Goal: Use online tool/utility: Use online tool/utility

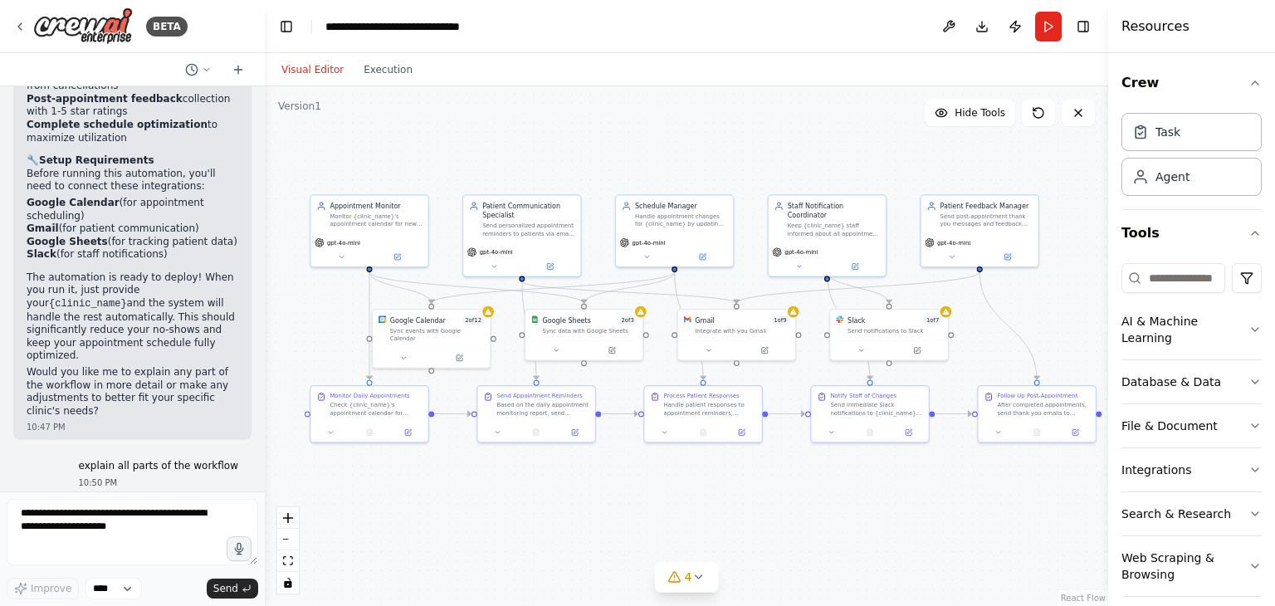
scroll to position [2938, 0]
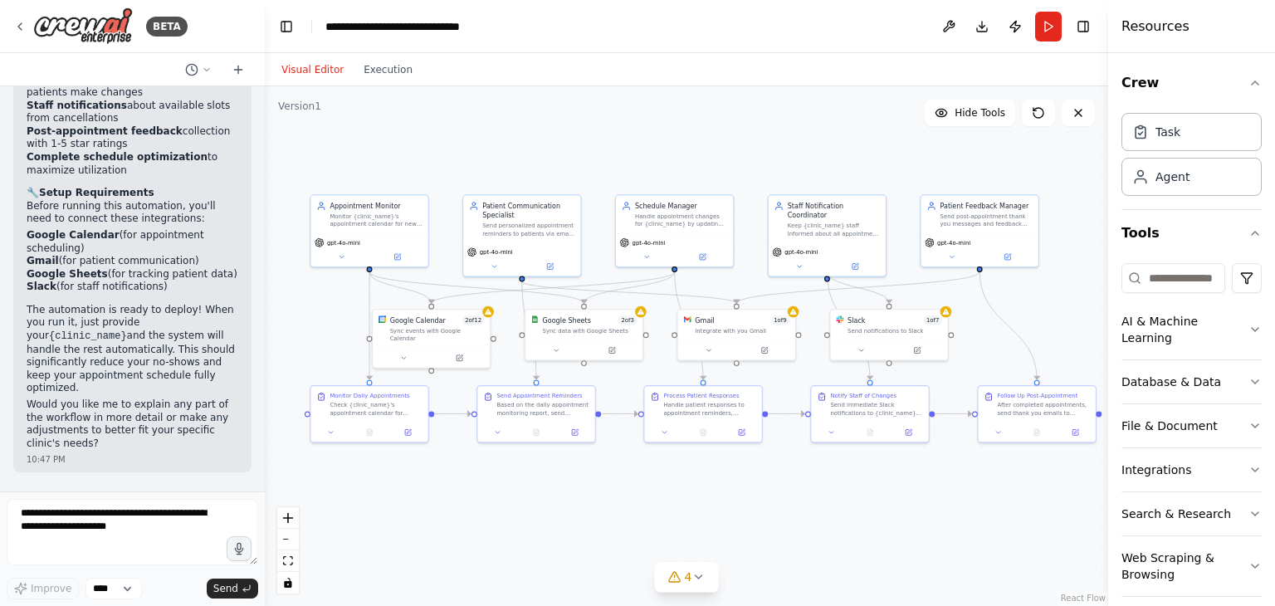
drag, startPoint x: 29, startPoint y: 394, endPoint x: 92, endPoint y: 434, distance: 75.1
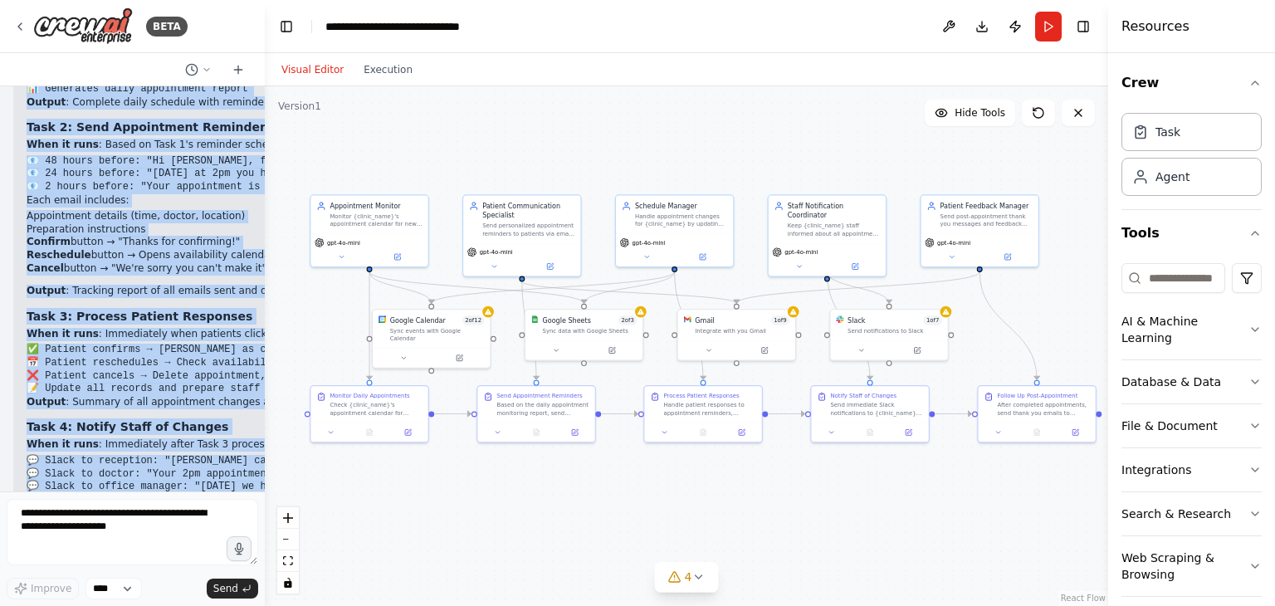
scroll to position [4594, 0]
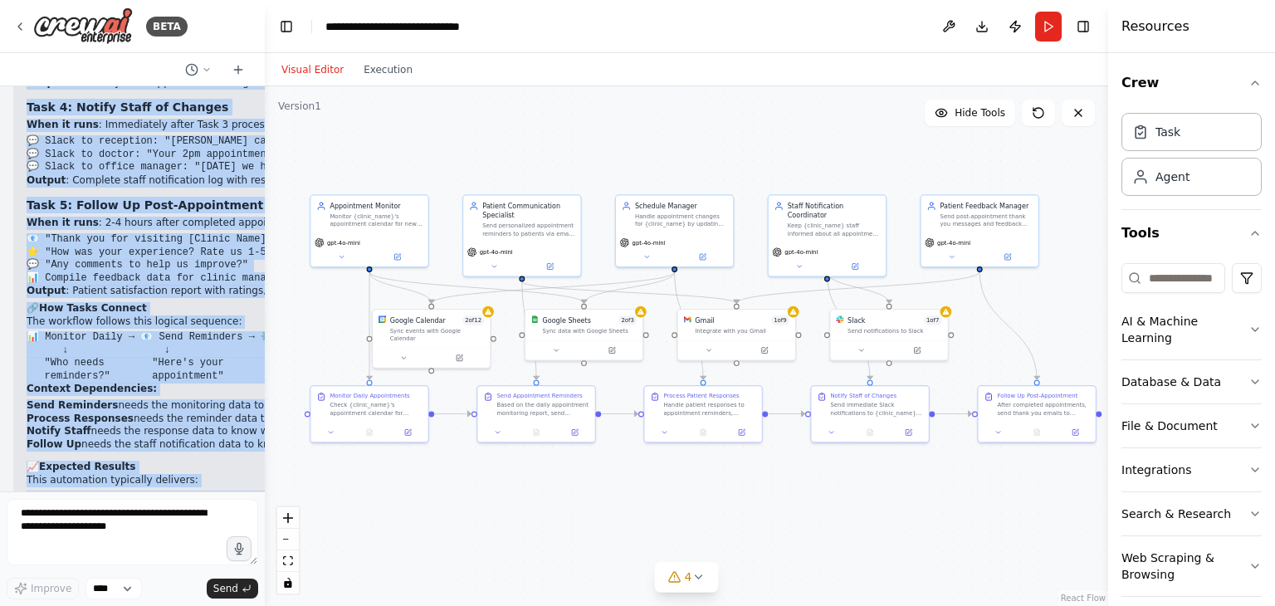
drag, startPoint x: 31, startPoint y: 339, endPoint x: 106, endPoint y: 449, distance: 133.8
copy div "🏥 Smart Clinic Appointment Manager - Complete Workflow Breakdown Let me walk yo…"
click at [296, 463] on div ".deletable-edge-delete-btn { width: 20px; height: 20px; border: 0px solid #ffff…" at bounding box center [687, 346] width 844 height 520
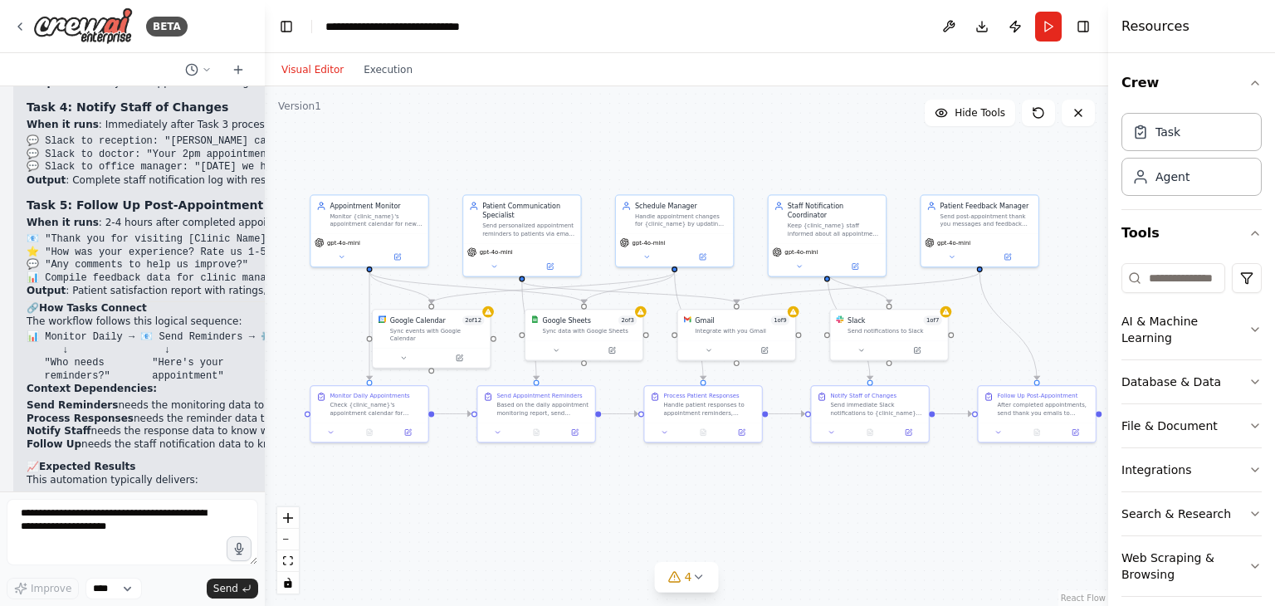
click at [700, 580] on icon at bounding box center [698, 576] width 13 height 13
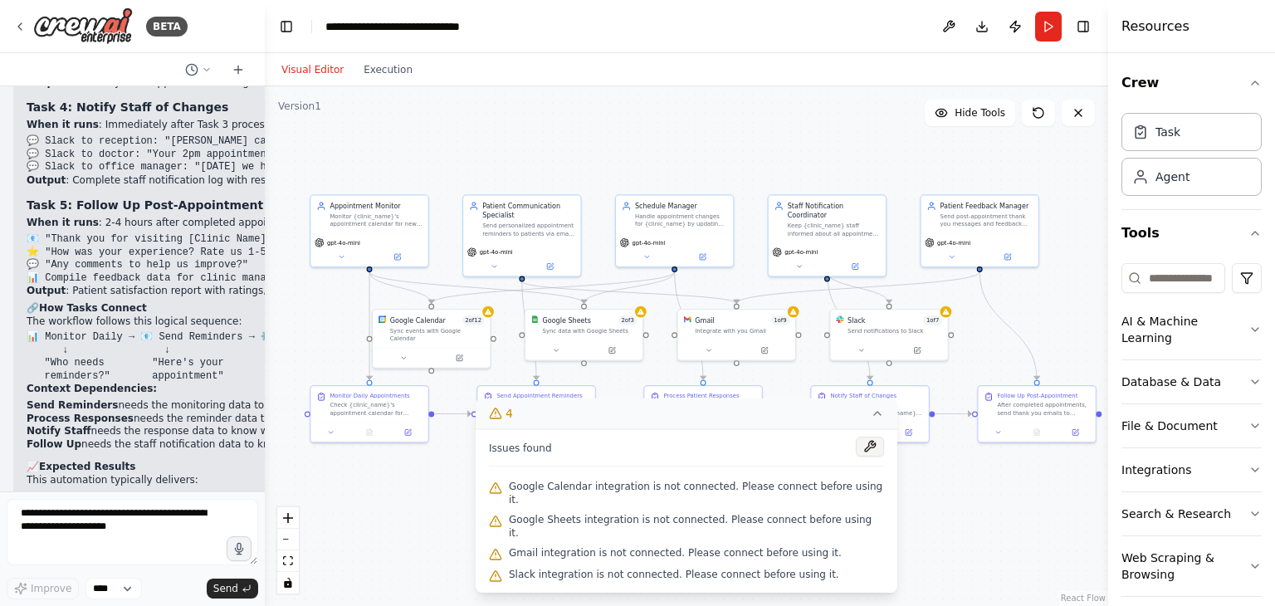
click at [856, 457] on button at bounding box center [870, 447] width 28 height 20
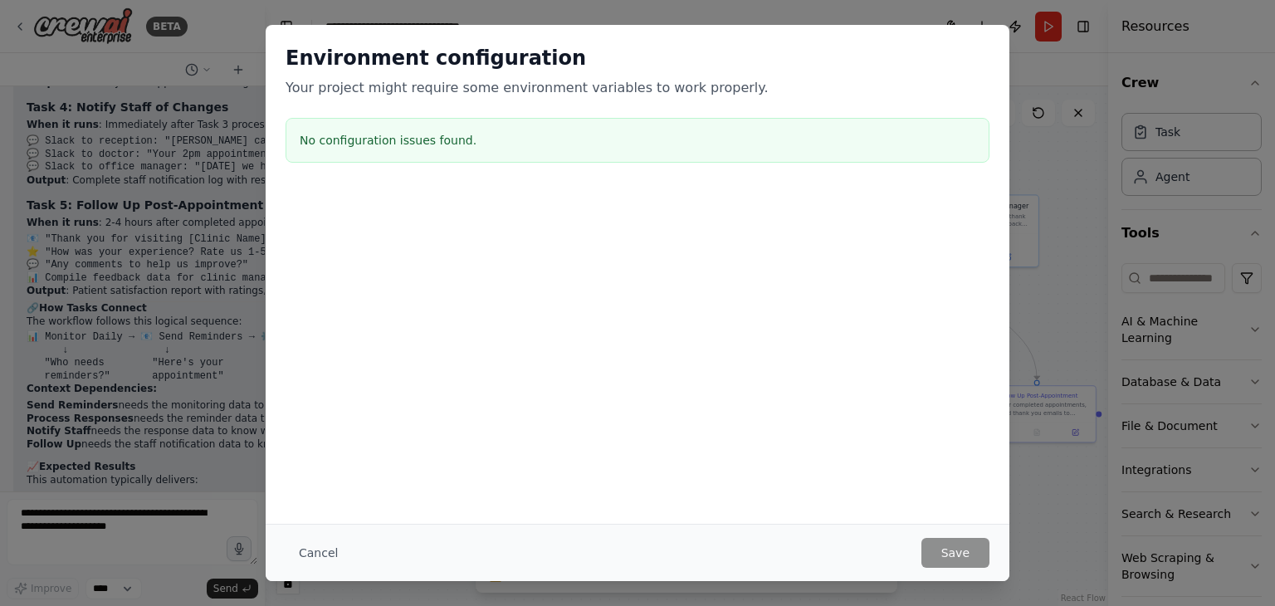
click at [486, 144] on h3 "No configuration issues found." at bounding box center [638, 140] width 676 height 17
click at [304, 557] on button "Cancel" at bounding box center [319, 553] width 66 height 30
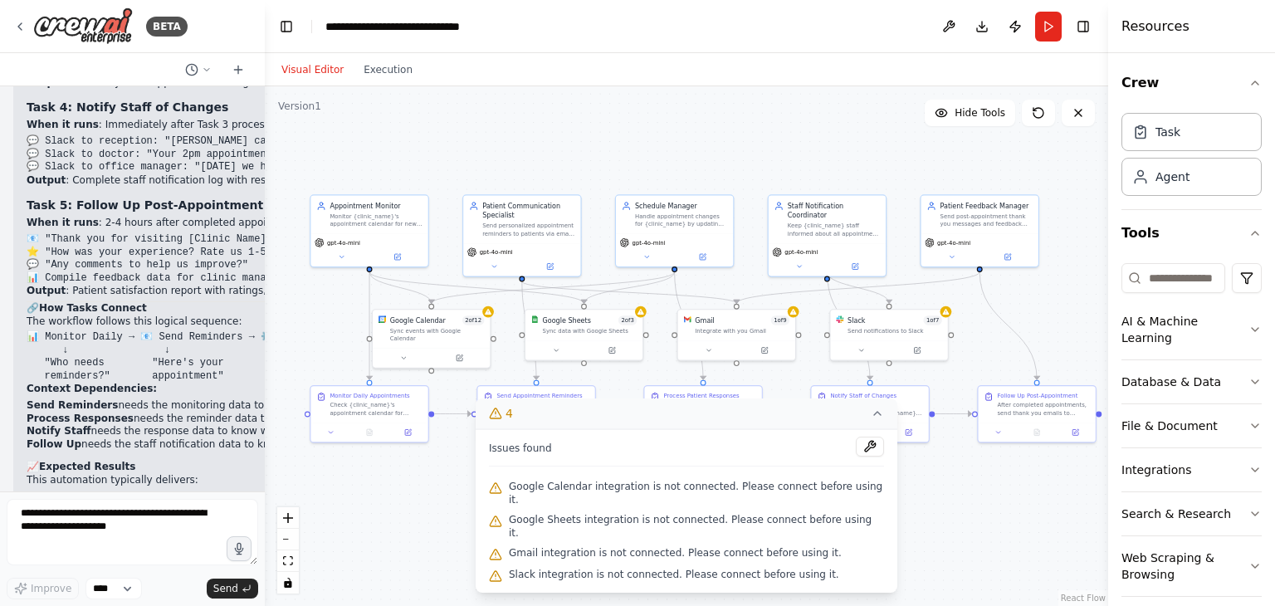
click at [871, 420] on icon at bounding box center [877, 413] width 13 height 13
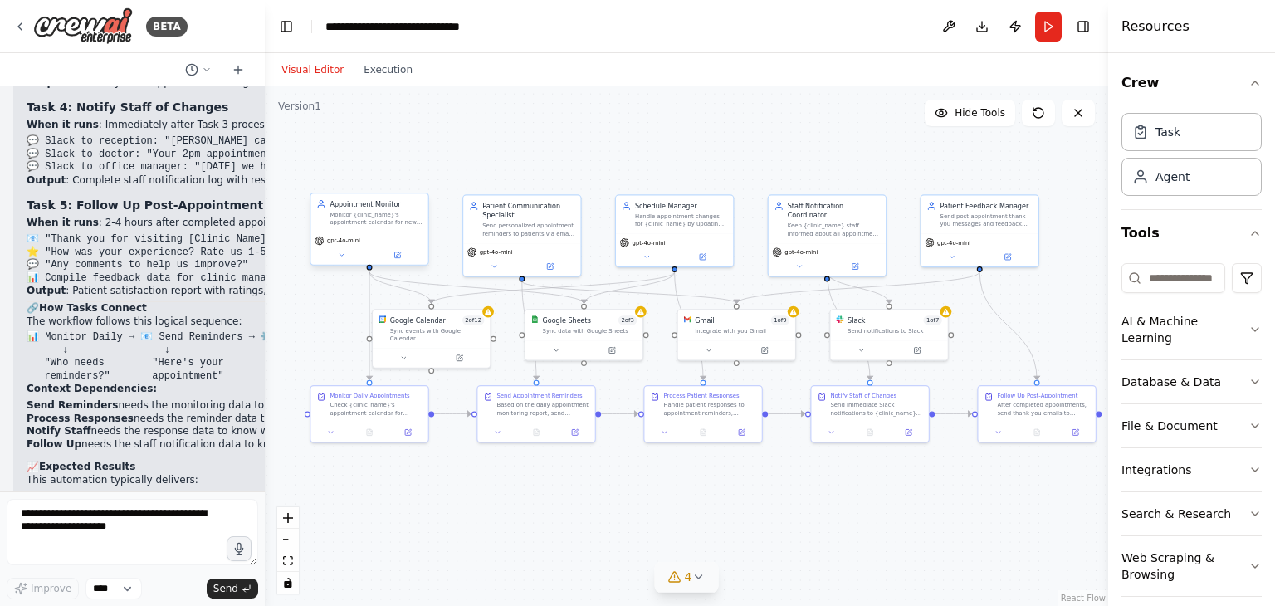
click at [335, 234] on div "gpt-4o-mini" at bounding box center [369, 248] width 117 height 33
click at [400, 255] on icon at bounding box center [397, 255] width 6 height 6
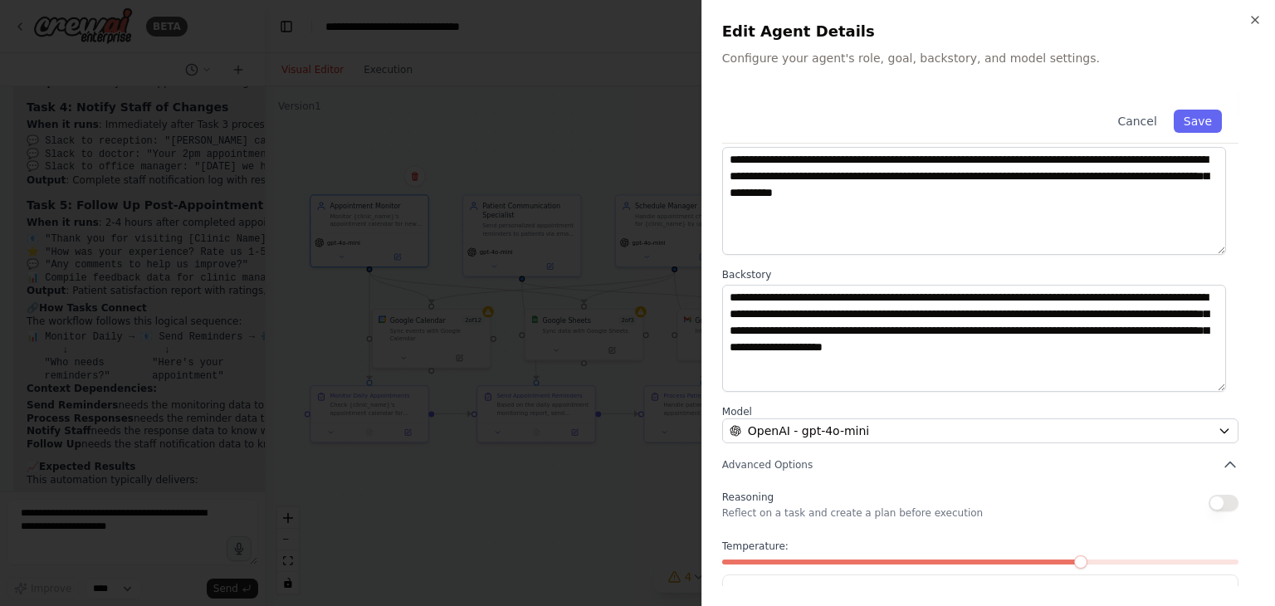
scroll to position [144, 0]
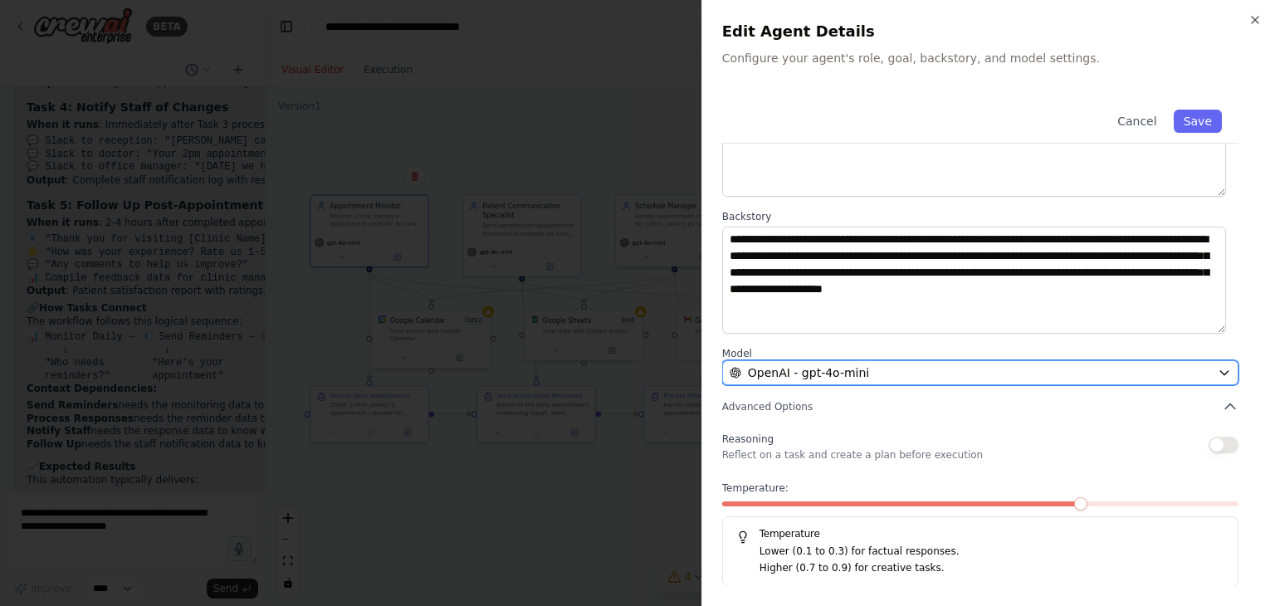
click at [993, 362] on button "OpenAI - gpt-4o-mini" at bounding box center [980, 372] width 516 height 25
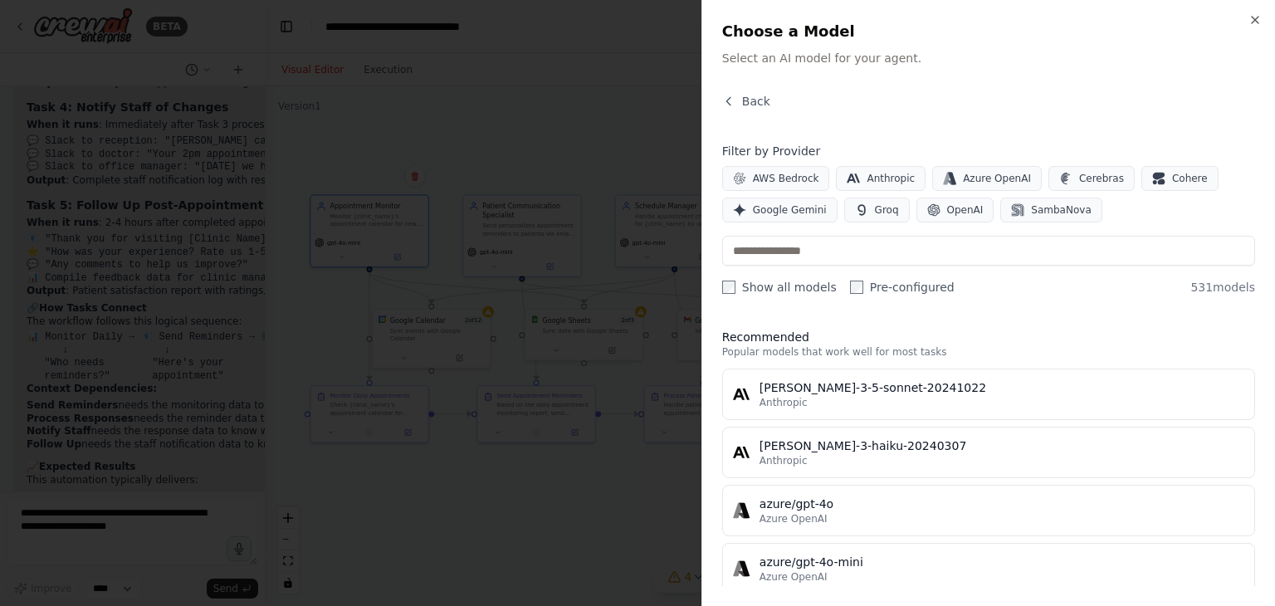
click at [470, 107] on div at bounding box center [637, 303] width 1275 height 606
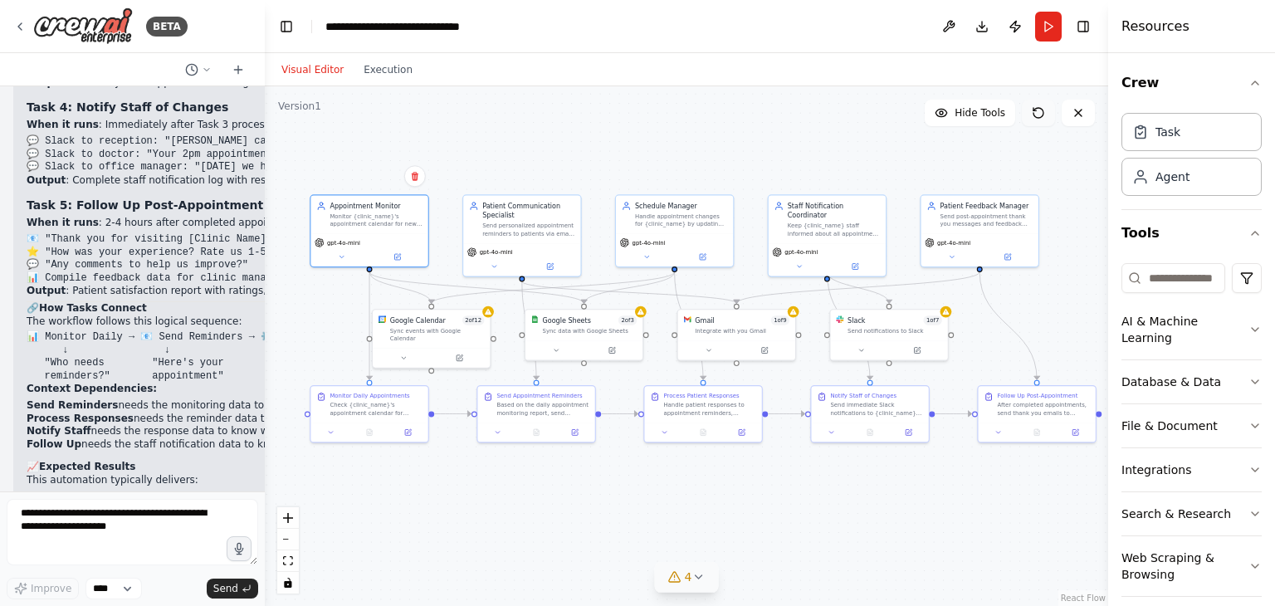
click at [1038, 110] on icon at bounding box center [1038, 112] width 13 height 13
click at [1037, 110] on icon at bounding box center [1038, 112] width 13 height 13
click at [796, 313] on icon at bounding box center [793, 309] width 7 height 7
click at [796, 310] on icon at bounding box center [793, 309] width 7 height 7
click at [791, 313] on div "Gmail integration is not connected. Please connect before using it. Gmail 1 of …" at bounding box center [738, 333] width 120 height 52
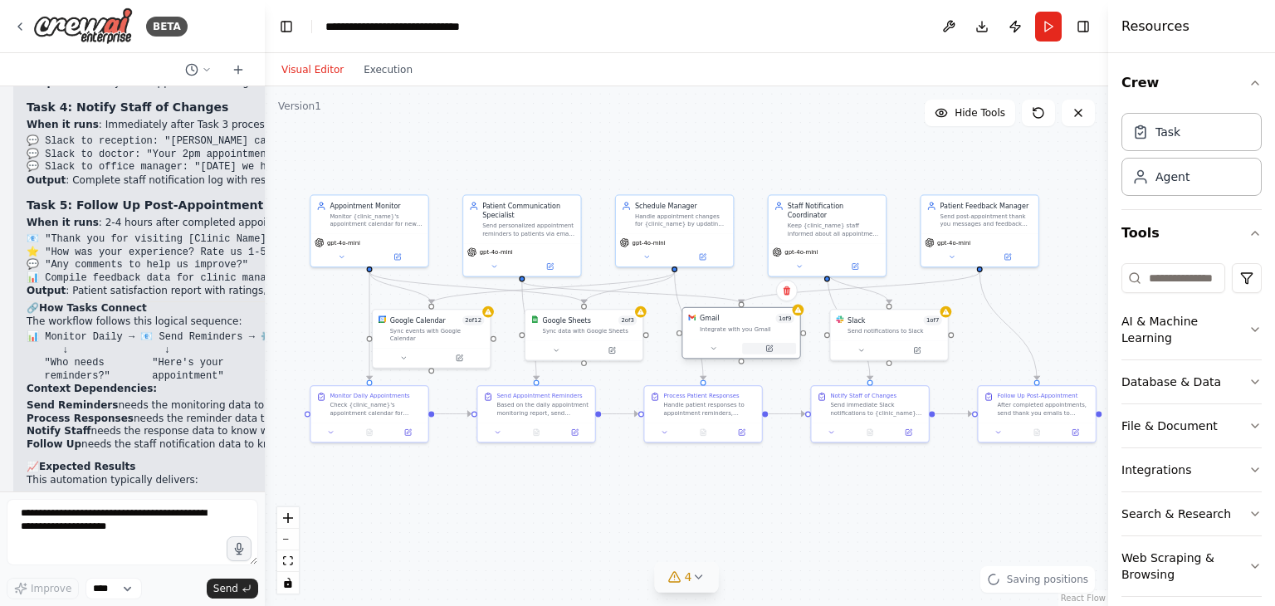
click at [777, 352] on button at bounding box center [769, 349] width 54 height 12
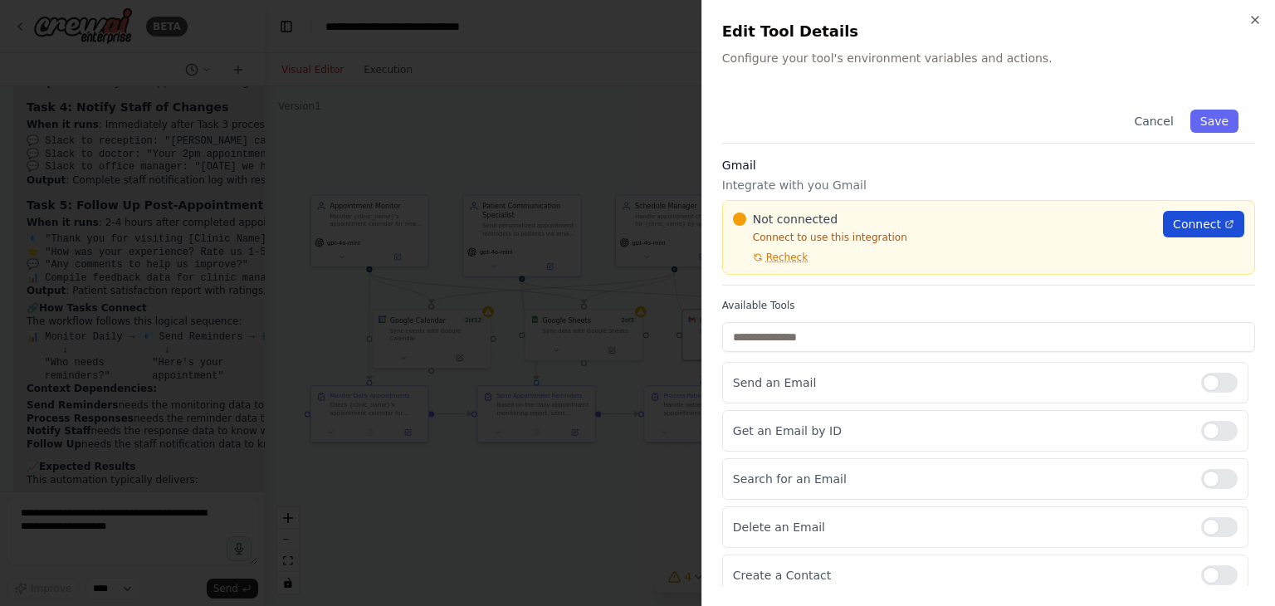
click at [1173, 218] on span "Connect" at bounding box center [1197, 224] width 48 height 17
click at [1259, 20] on icon "button" at bounding box center [1255, 19] width 13 height 13
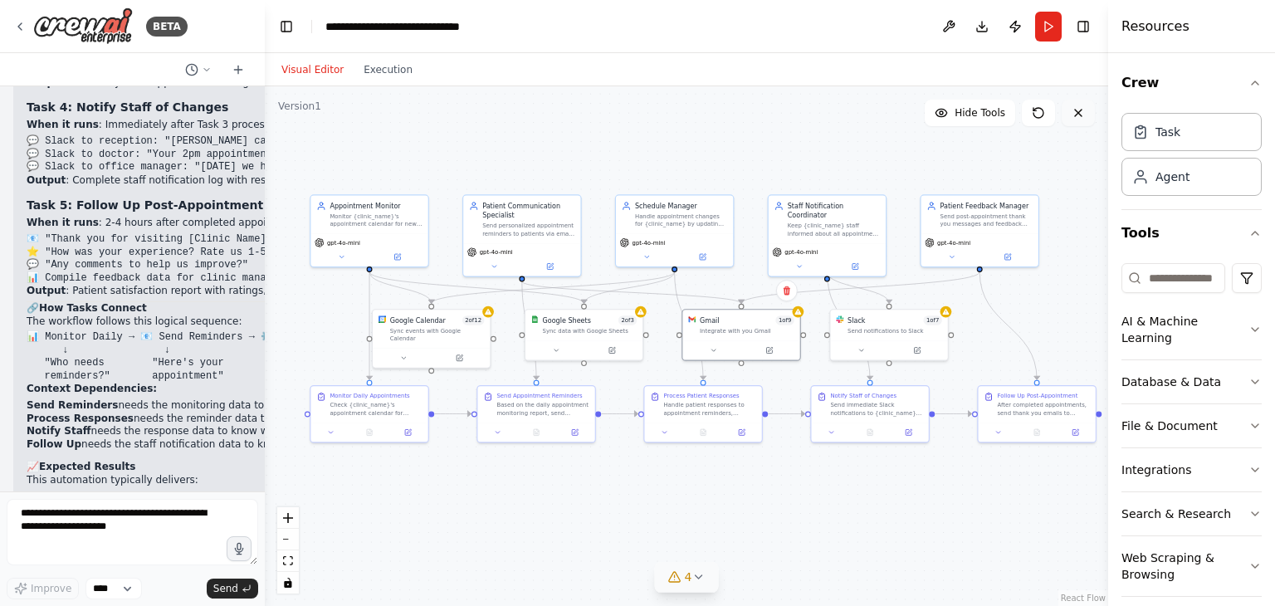
click at [1080, 113] on icon at bounding box center [1078, 112] width 13 height 13
click at [1034, 108] on icon at bounding box center [1035, 109] width 2 height 2
click at [1046, 21] on button "Run" at bounding box center [1048, 27] width 27 height 30
click at [986, 23] on body "BETA I want to build an automation that helps clinics reduce patient no-shows a…" at bounding box center [637, 303] width 1275 height 606
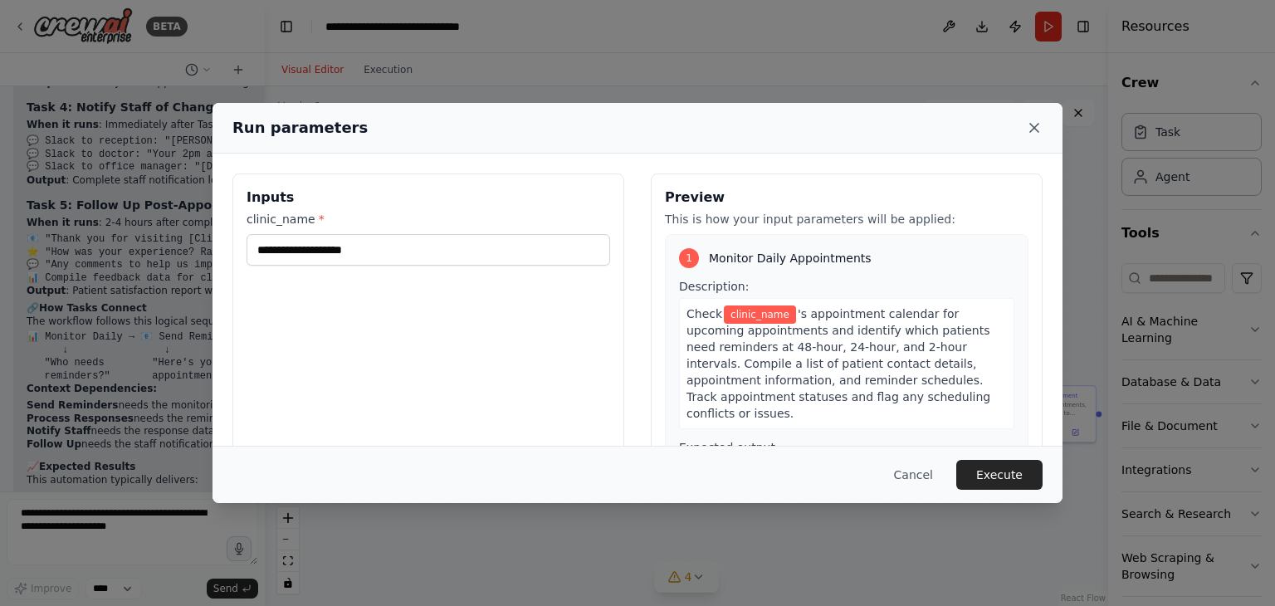
click at [1037, 125] on icon at bounding box center [1035, 128] width 8 height 8
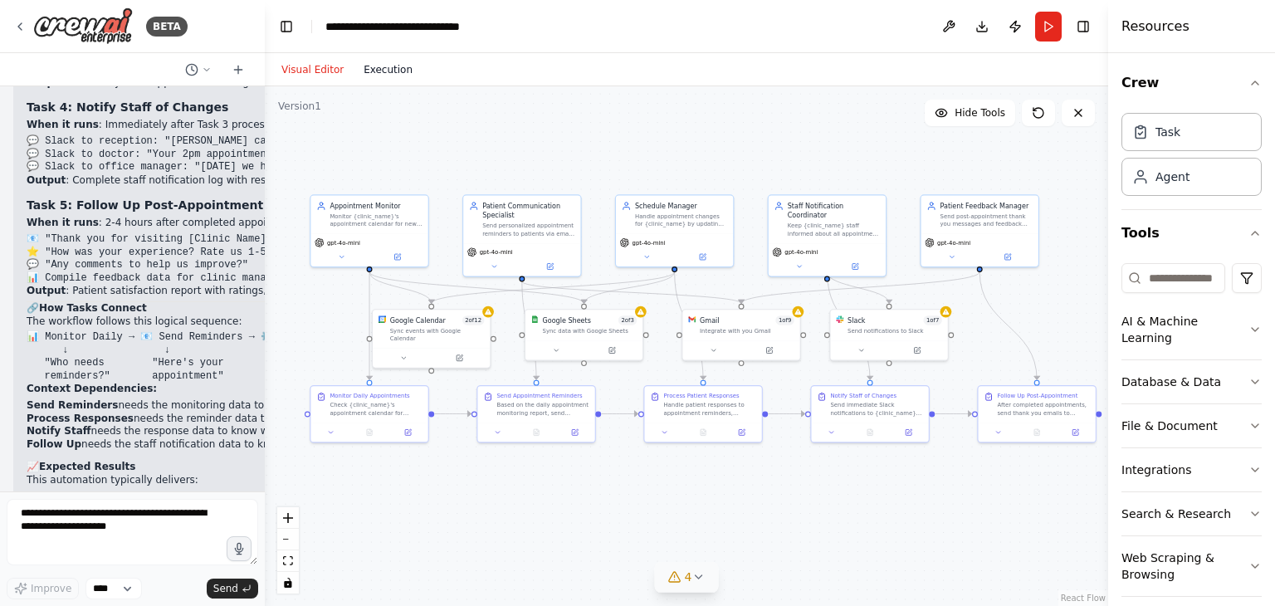
click at [380, 72] on button "Execution" at bounding box center [388, 70] width 69 height 20
click at [331, 71] on button "Visual Editor" at bounding box center [313, 70] width 82 height 20
click at [283, 24] on button "Toggle Left Sidebar" at bounding box center [286, 26] width 23 height 23
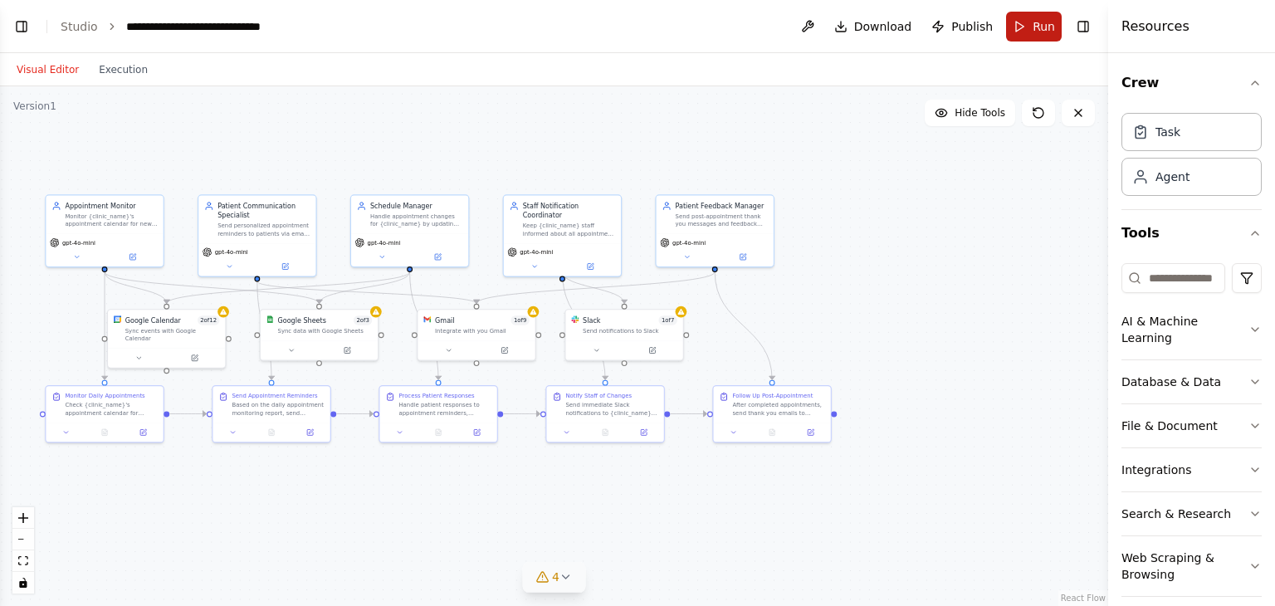
click at [1020, 32] on button "Run" at bounding box center [1034, 27] width 56 height 30
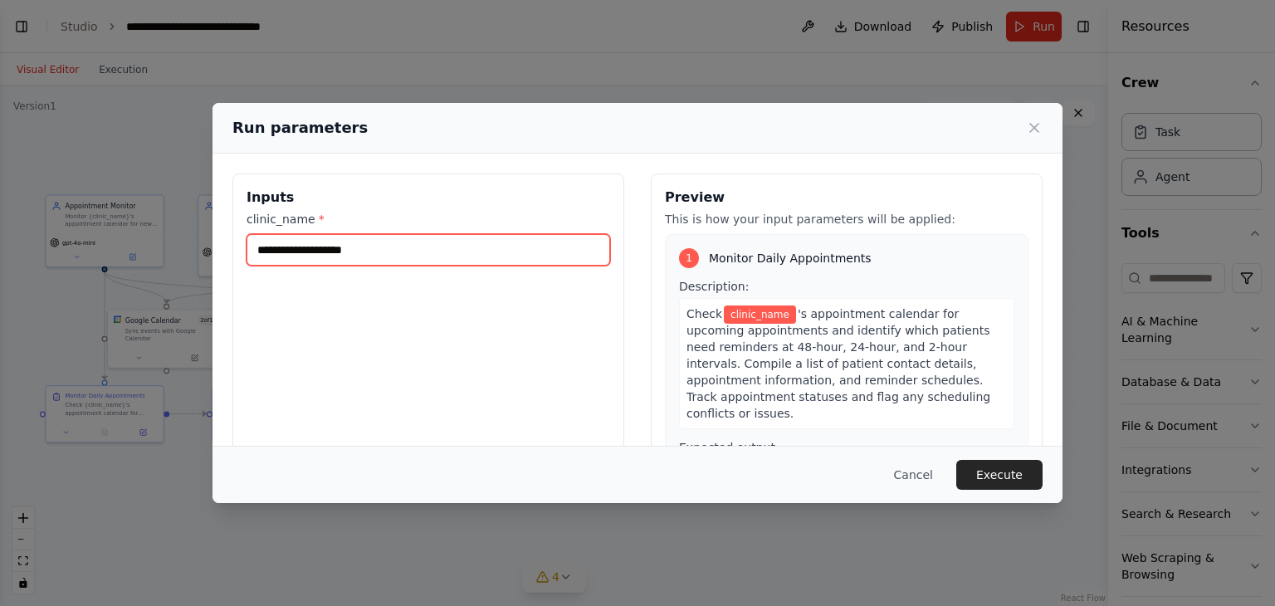
click at [483, 252] on input "clinic_name *" at bounding box center [429, 250] width 364 height 32
type input "**********"
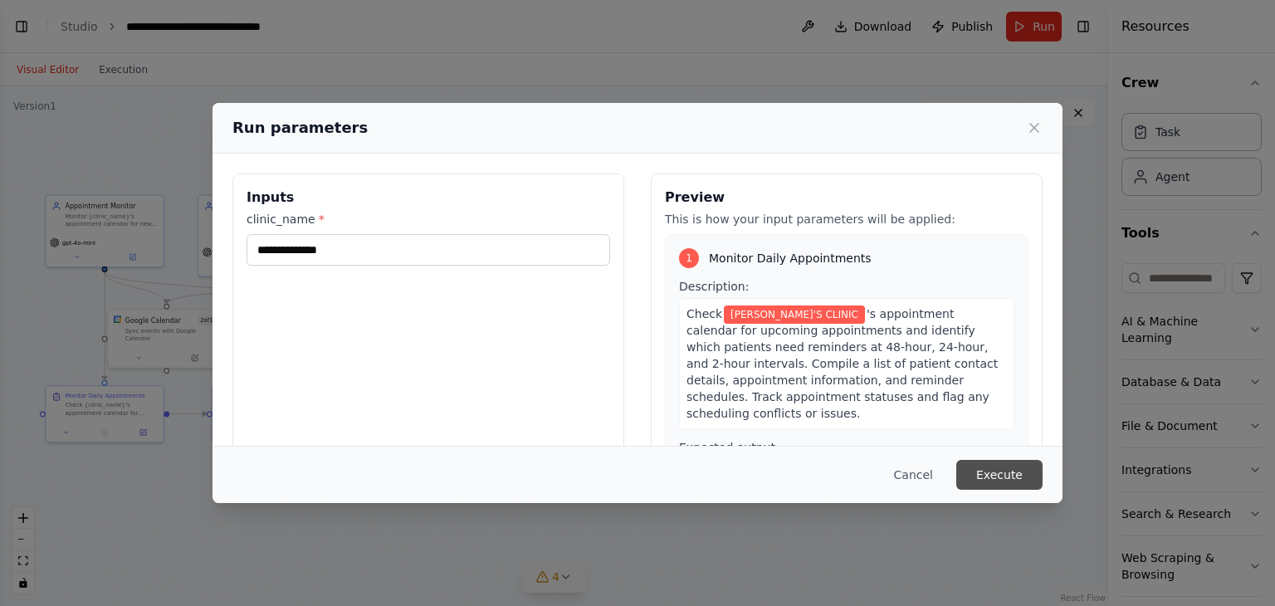
click at [991, 481] on button "Execute" at bounding box center [1000, 475] width 86 height 30
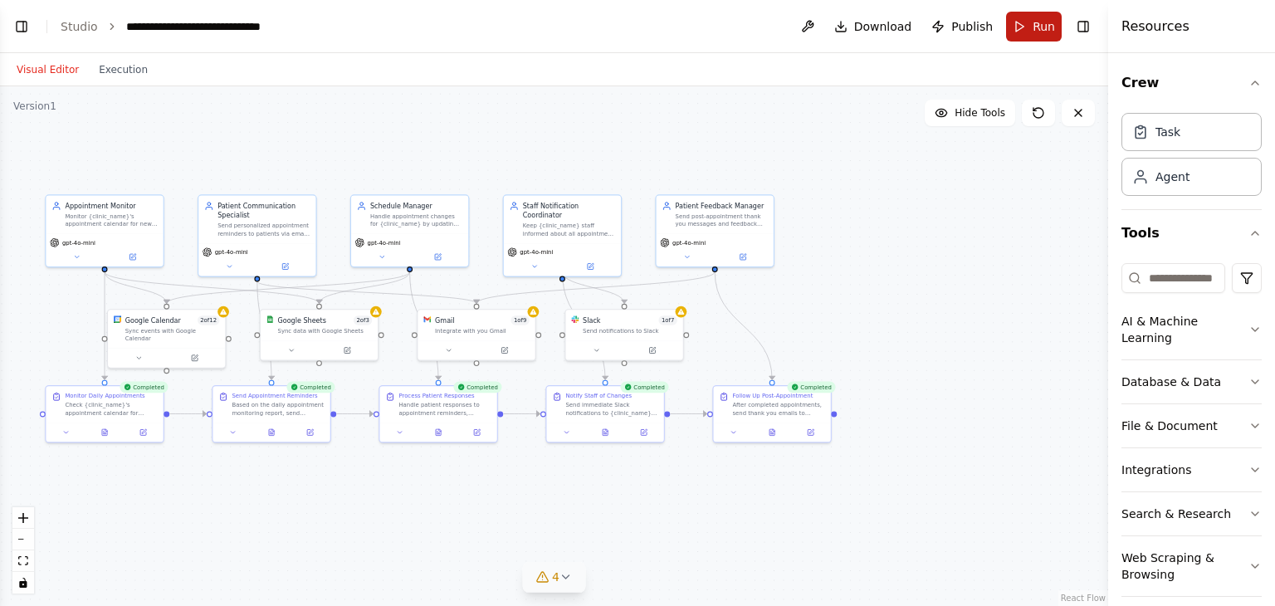
click at [1033, 18] on button "Run" at bounding box center [1034, 27] width 56 height 30
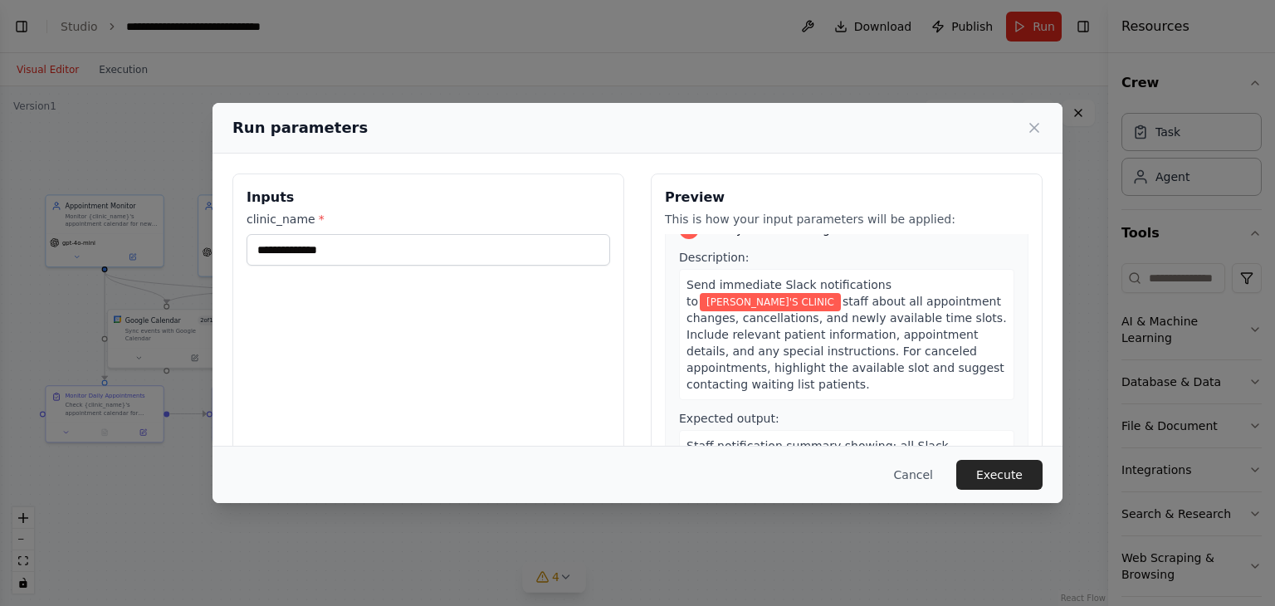
scroll to position [1163, 0]
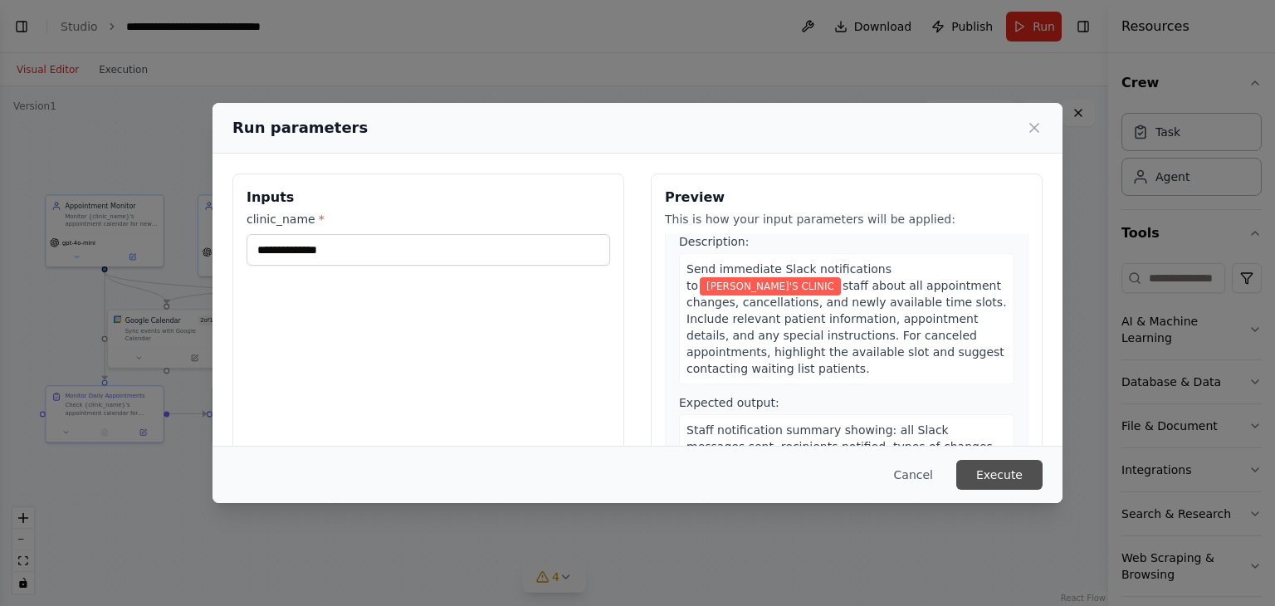
click at [1013, 476] on button "Execute" at bounding box center [1000, 475] width 86 height 30
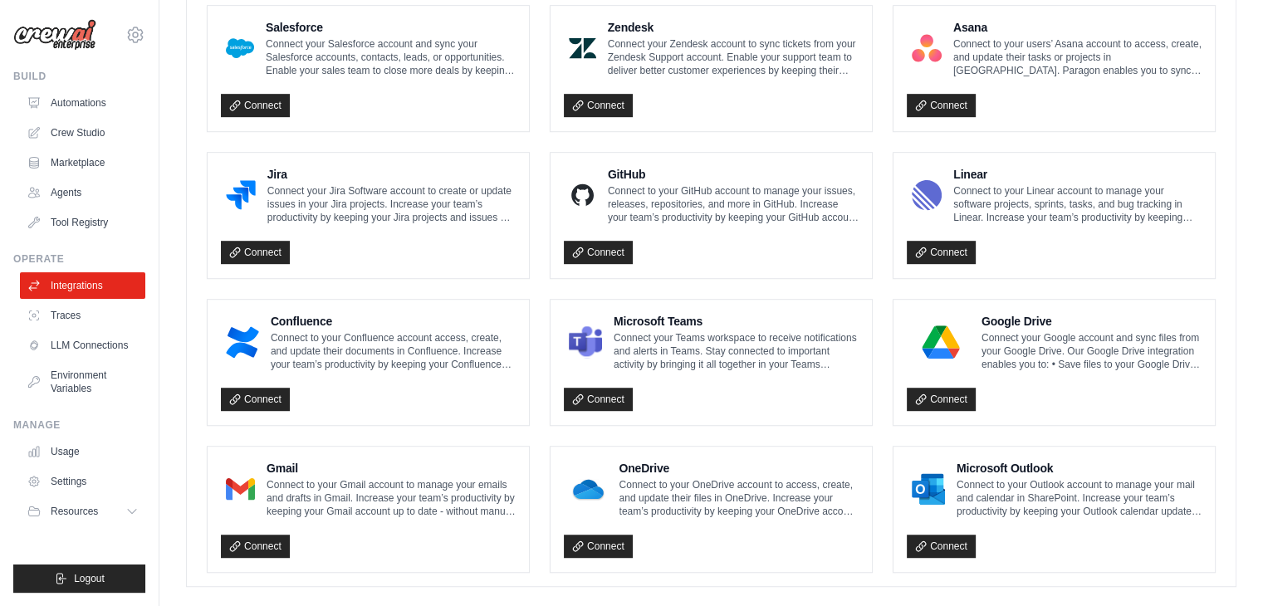
scroll to position [952, 0]
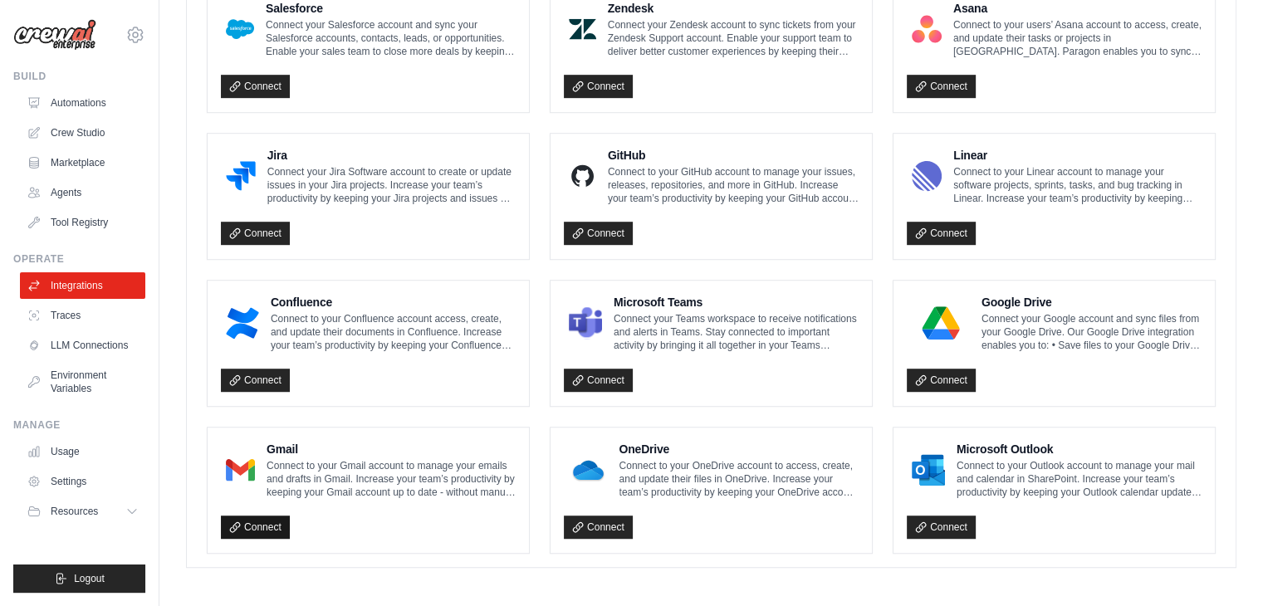
click at [254, 528] on link "Connect" at bounding box center [255, 527] width 69 height 23
click at [254, 521] on link "Connect" at bounding box center [255, 527] width 69 height 23
